Goal: Task Accomplishment & Management: Use online tool/utility

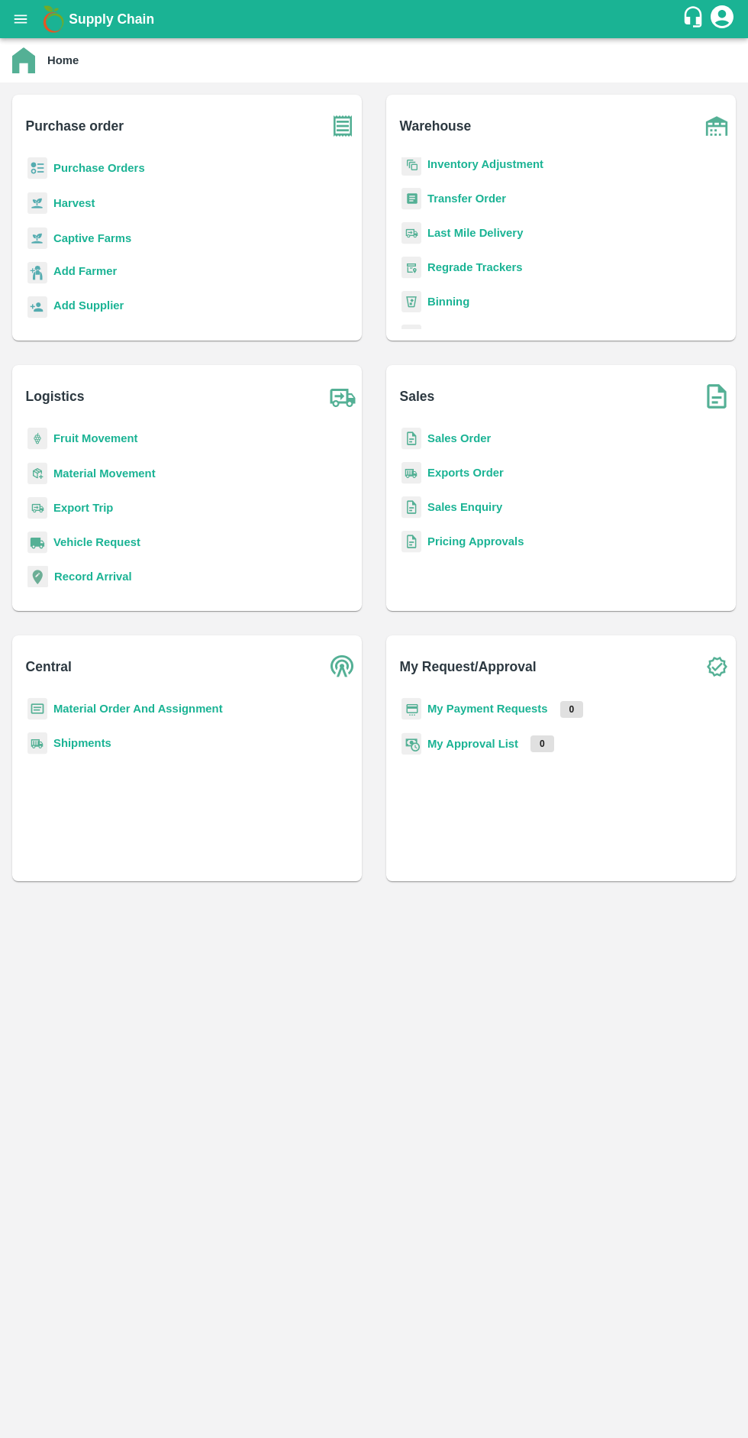
scroll to position [199, 0]
click at [463, 269] on b "Tokens" at bounding box center [447, 264] width 39 height 12
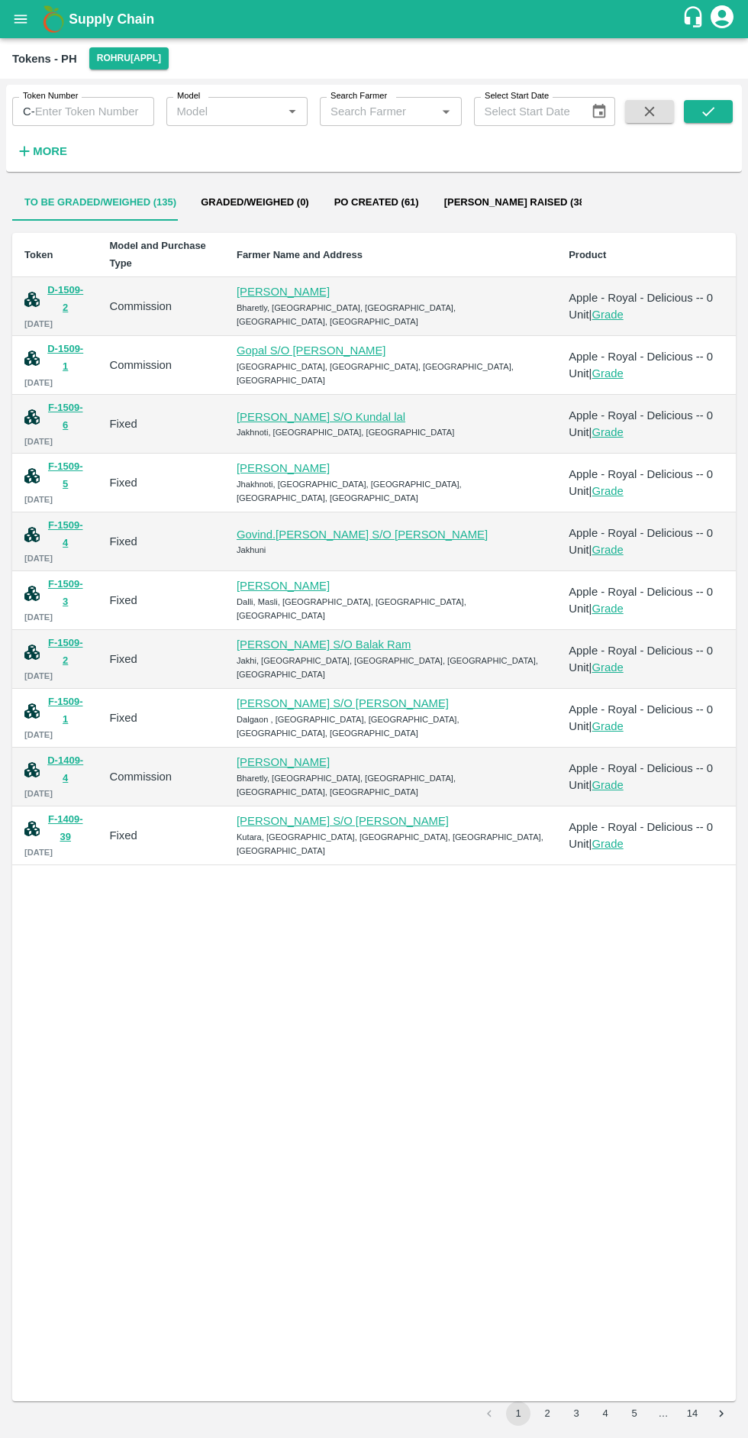
click at [121, 59] on button "Rohru[APPL]" at bounding box center [128, 58] width 79 height 22
click at [128, 124] on li "Oddi CC [APPL]" at bounding box center [126, 115] width 106 height 26
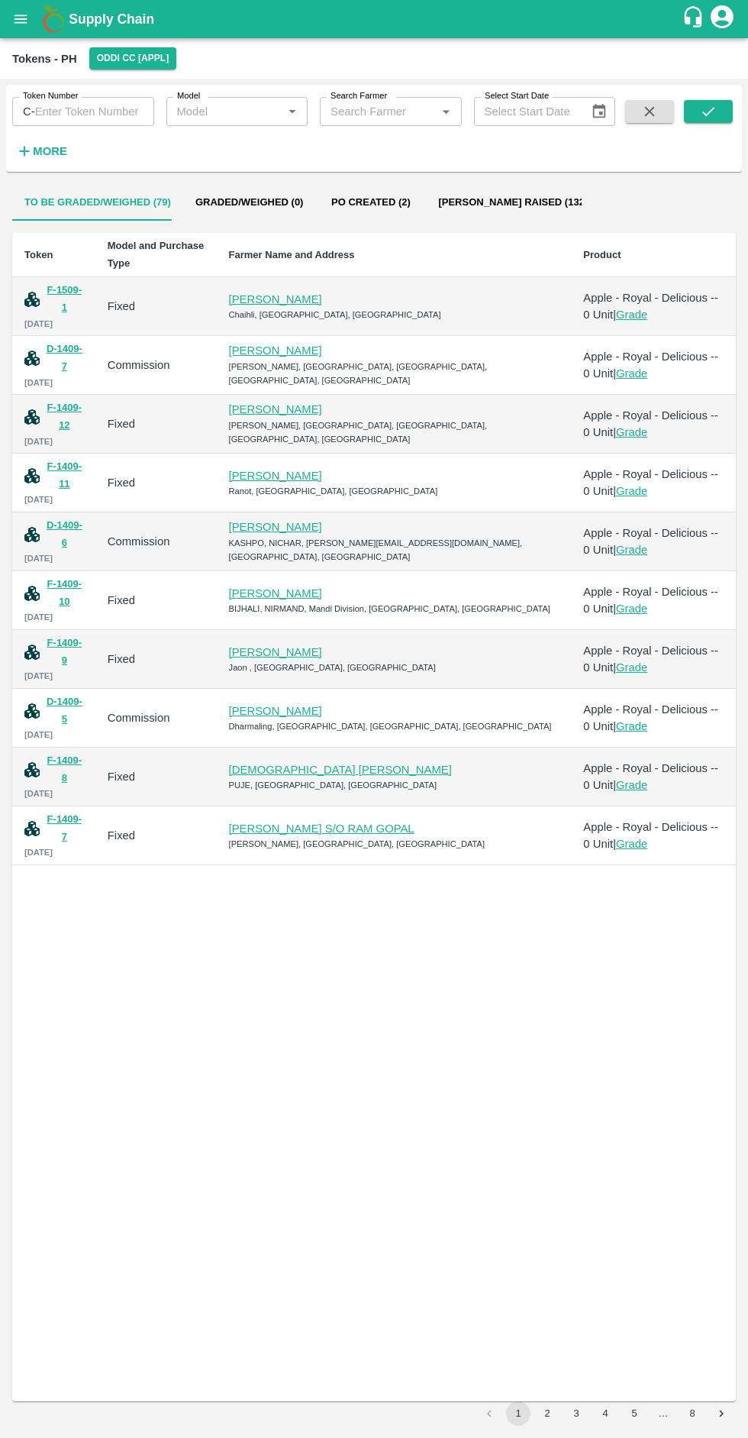
click at [70, 298] on button "F-1509-1" at bounding box center [64, 299] width 37 height 35
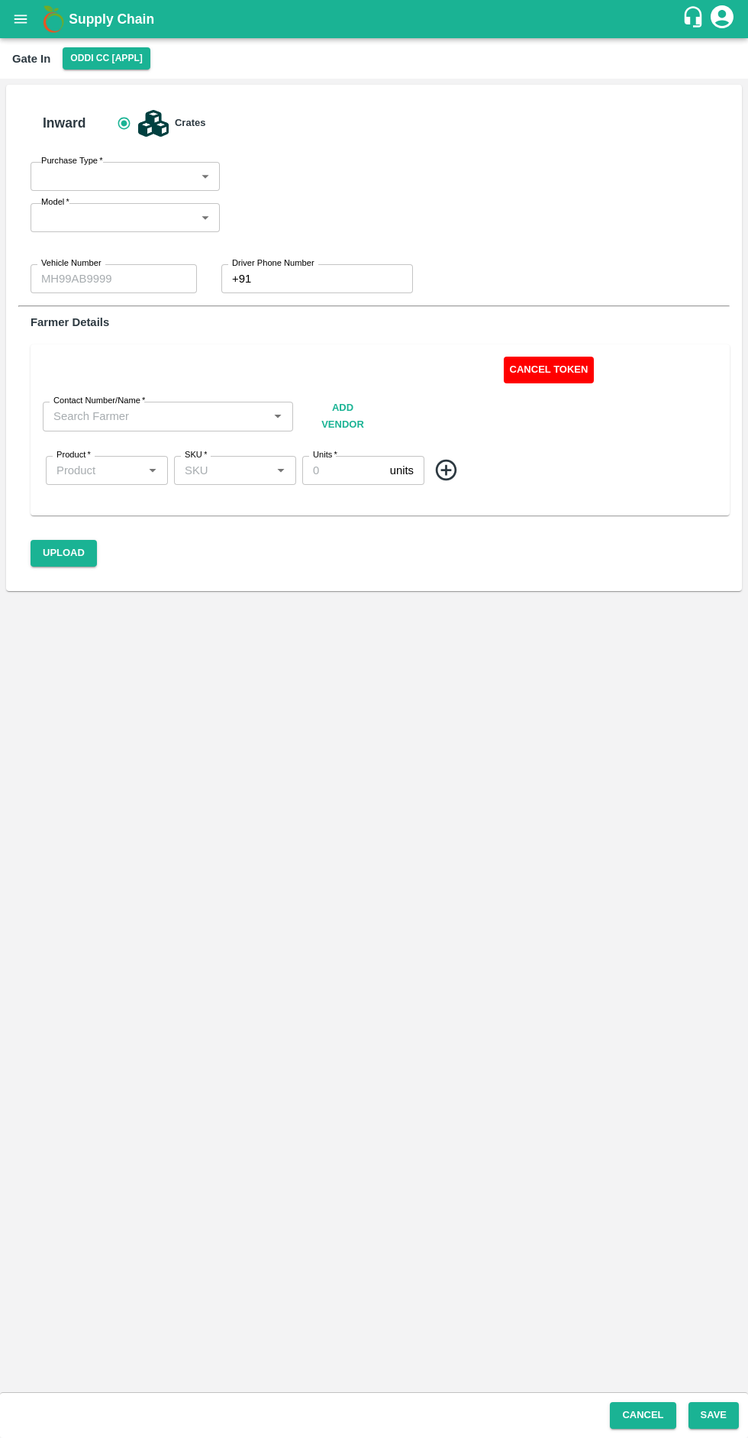
type input "Fixed"
type input "0"
type input "[PERSON_NAME]-7814655562"
type input "Apple - Royal - Delicious"
type input "SHIM-MIX"
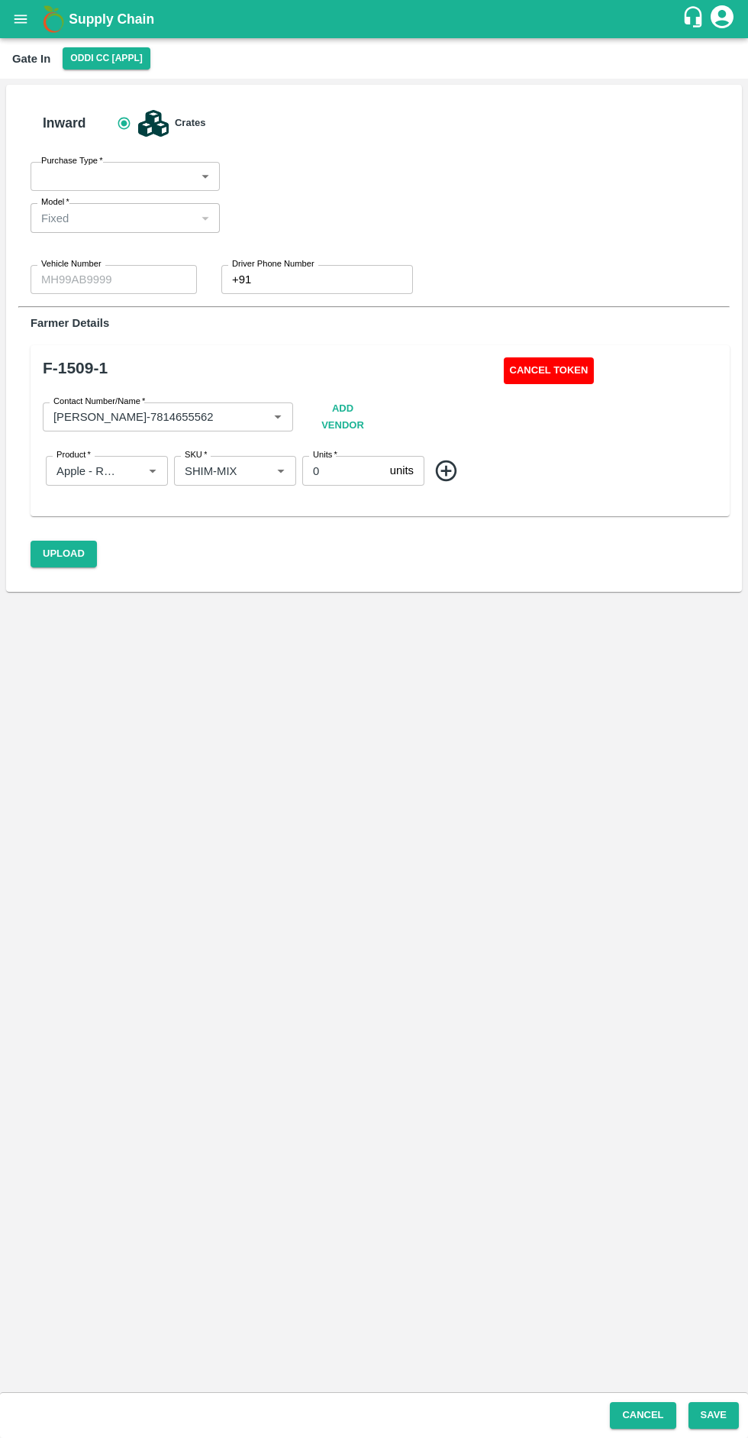
click at [557, 377] on button "Cancel Token" at bounding box center [549, 370] width 91 height 27
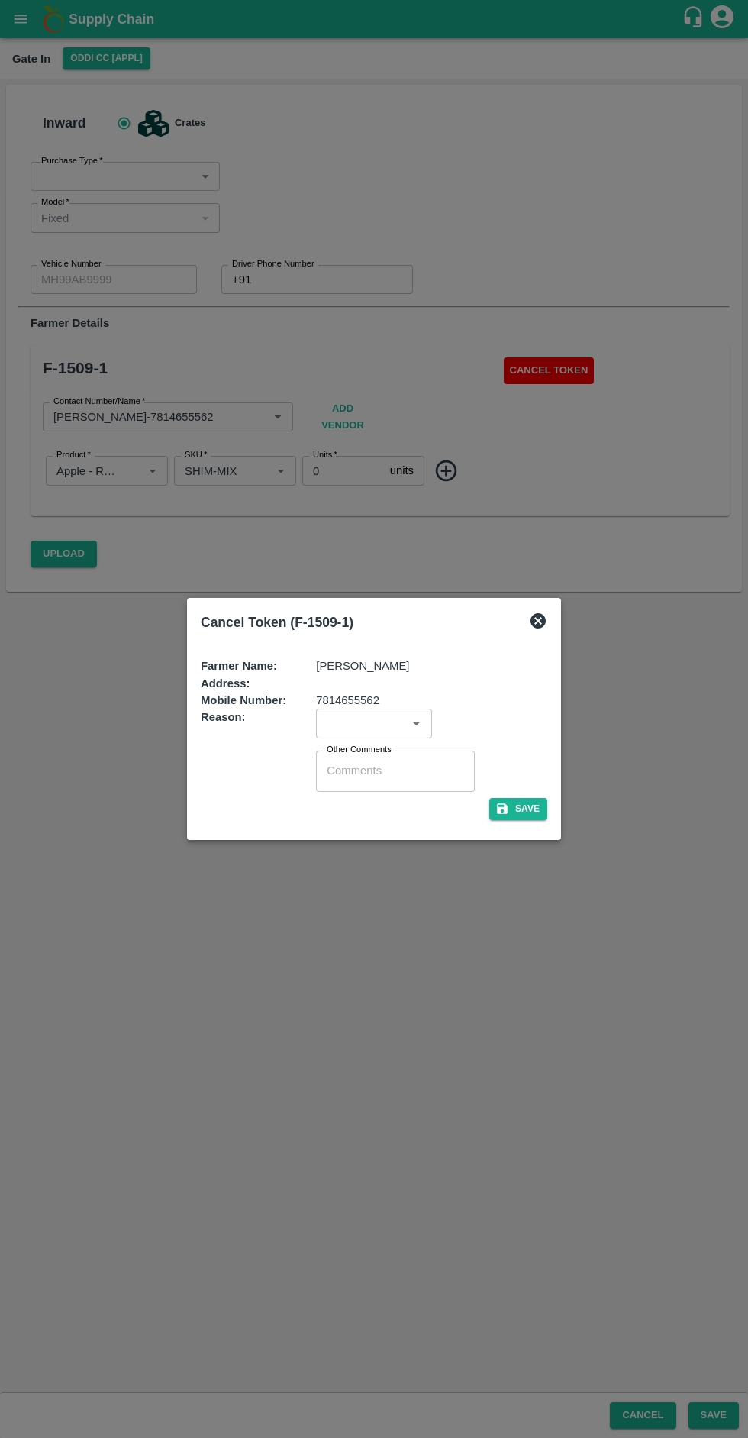
click at [382, 723] on input "input" at bounding box center [361, 723] width 81 height 20
click at [375, 694] on div "Others" at bounding box center [374, 707] width 115 height 26
type input "Others"
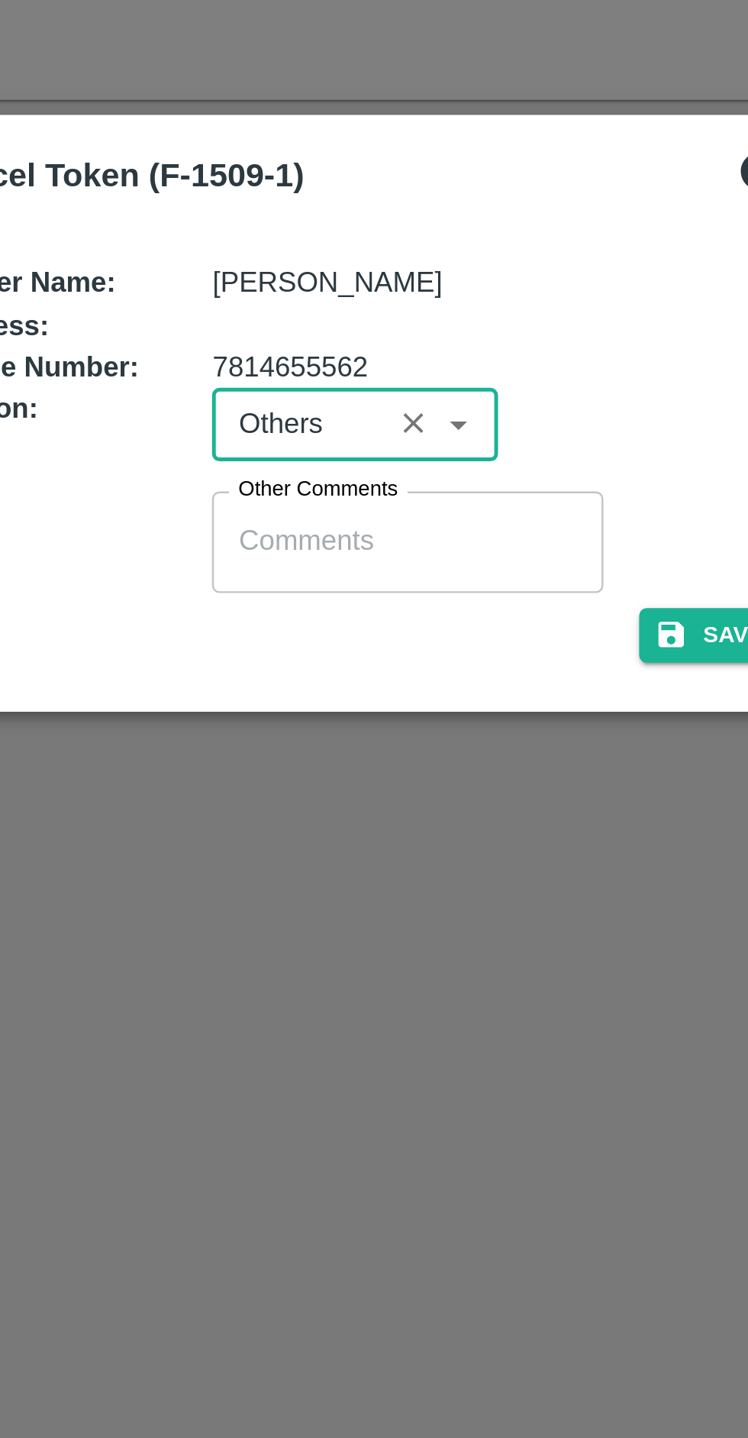
click at [399, 778] on textarea "Other Comments" at bounding box center [395, 771] width 137 height 16
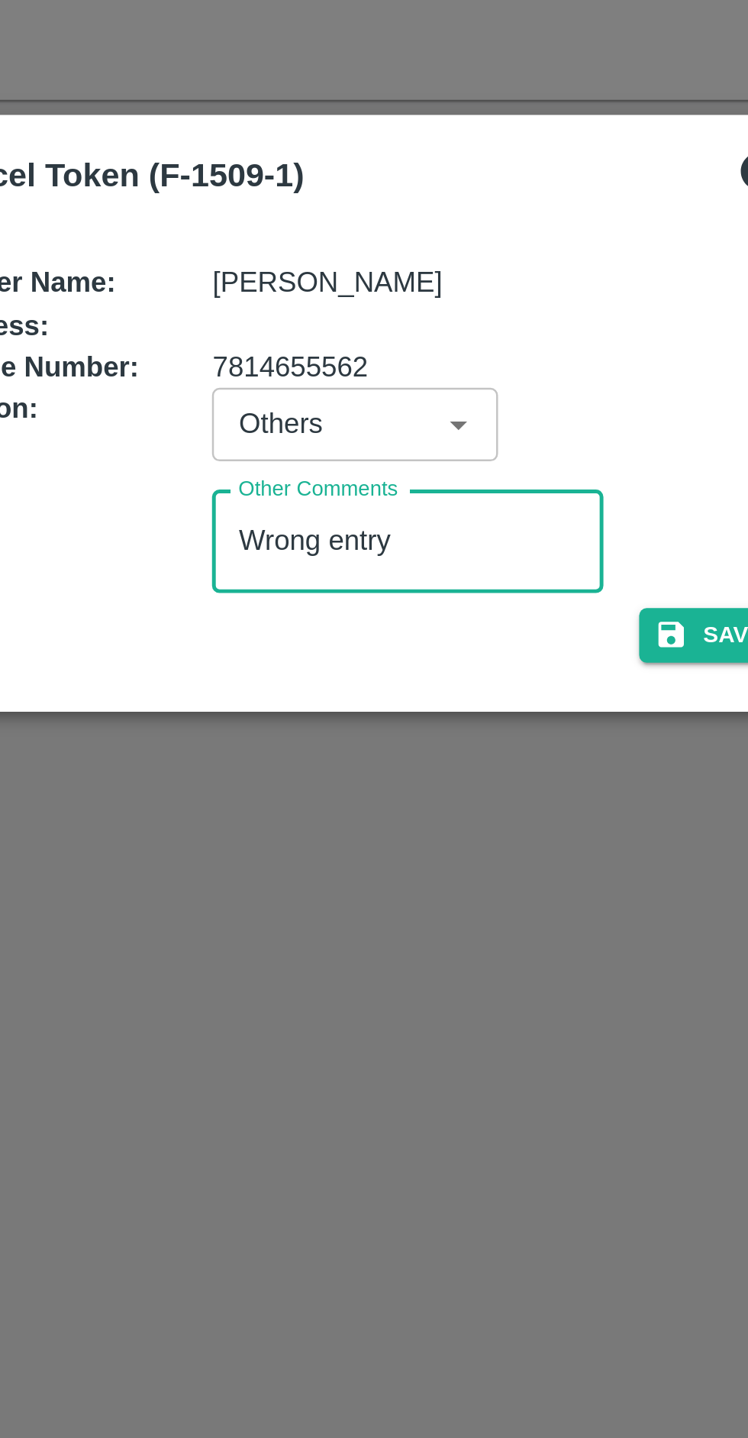
type textarea "Wrong entry"
click at [509, 802] on icon "button" at bounding box center [502, 809] width 14 height 14
